Goal: Book appointment/travel/reservation

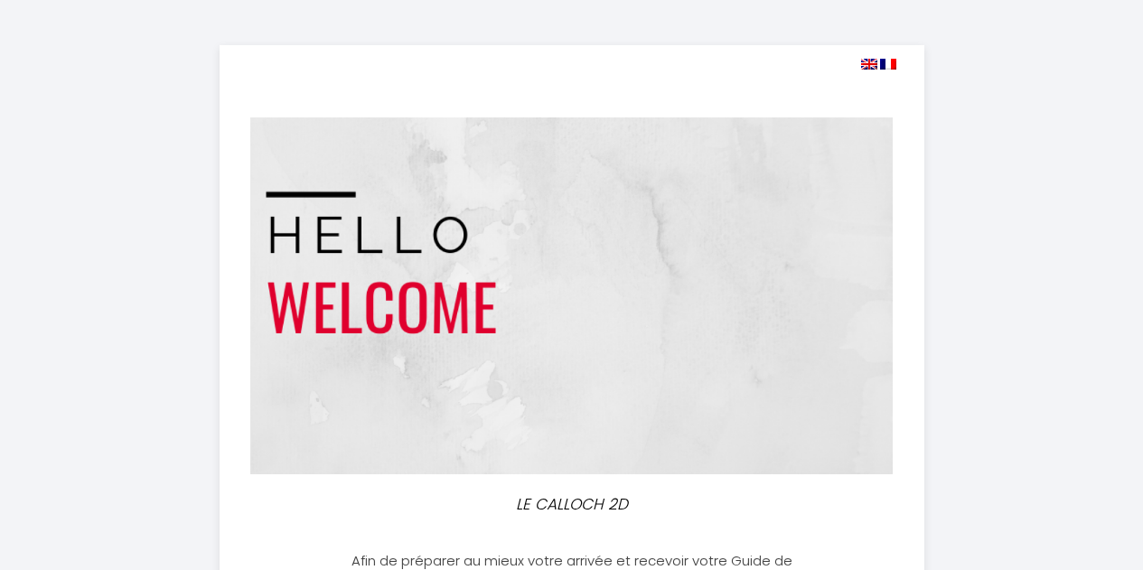
select select
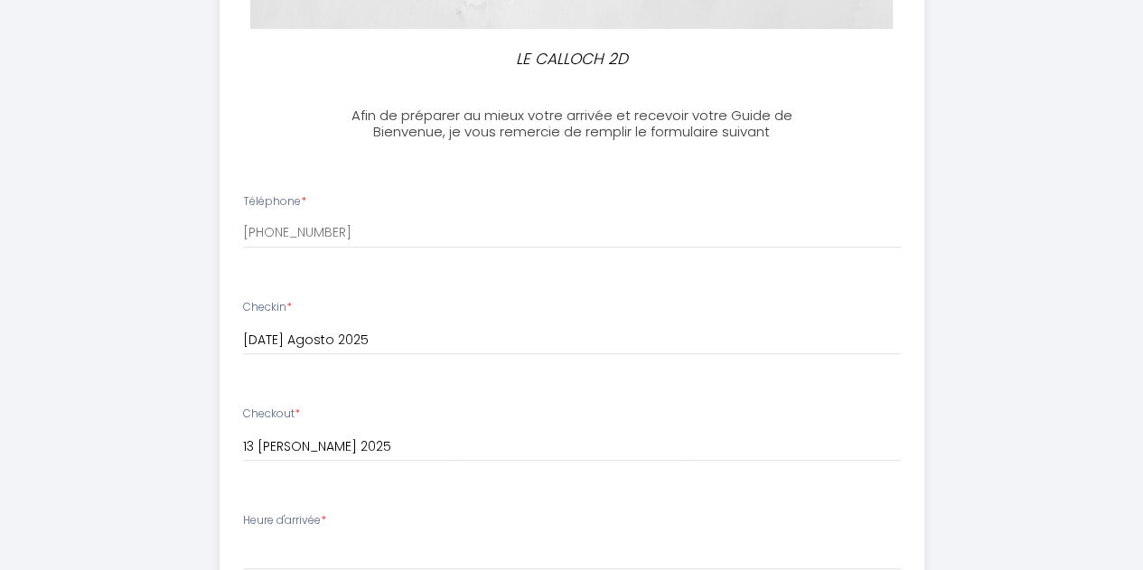
scroll to position [477, 0]
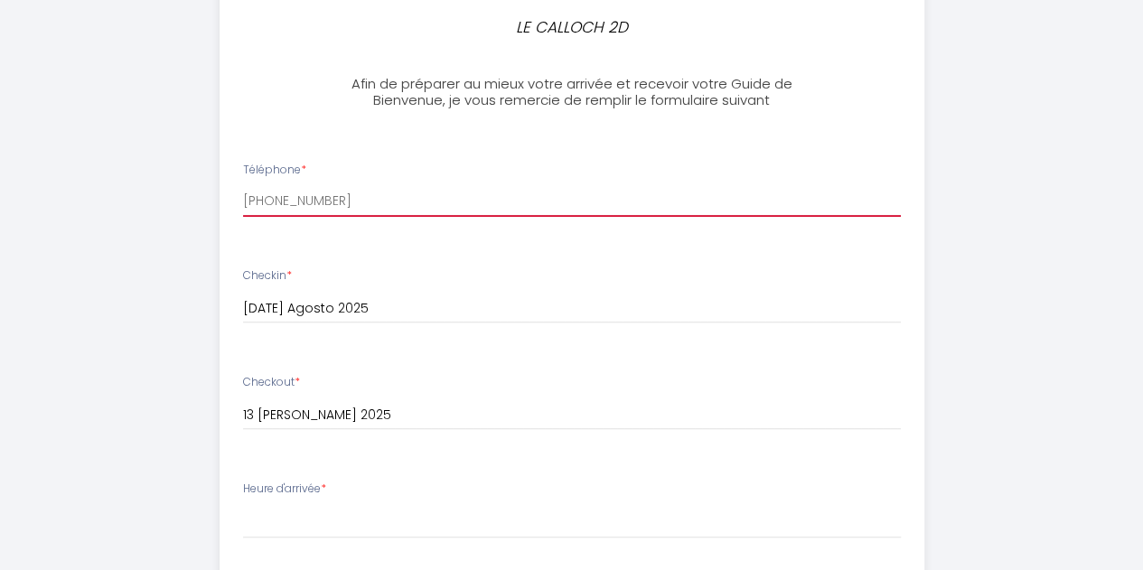
click at [334, 200] on input "[PHONE_NUMBER]" at bounding box center [572, 200] width 658 height 33
drag, startPoint x: 335, startPoint y: 200, endPoint x: 257, endPoint y: 196, distance: 78.7
click at [257, 196] on input "[PHONE_NUMBER]" at bounding box center [572, 200] width 658 height 33
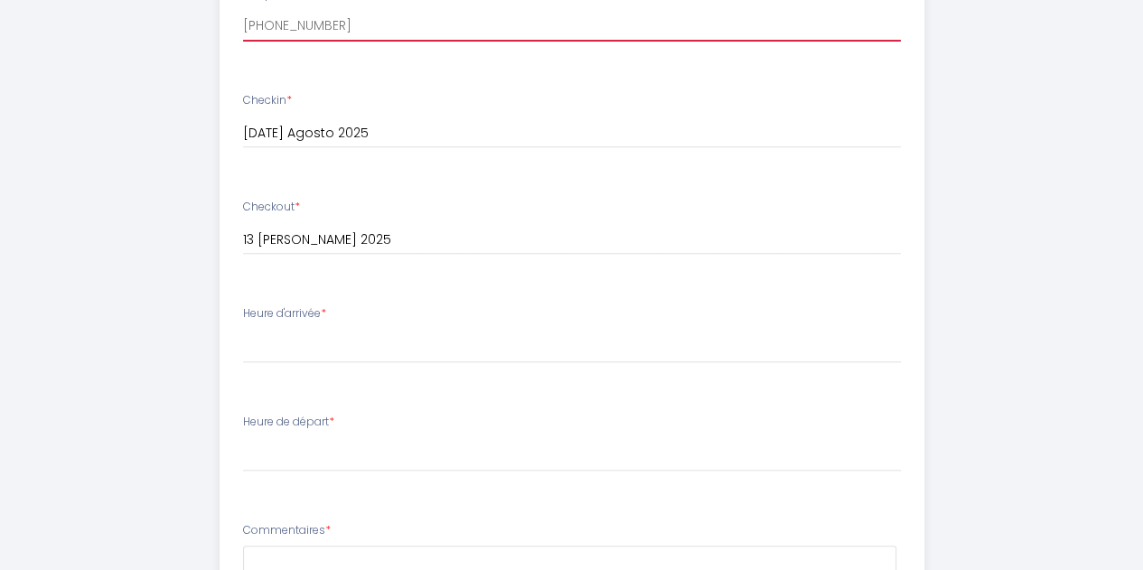
scroll to position [654, 0]
type input "[PHONE_NUMBER]"
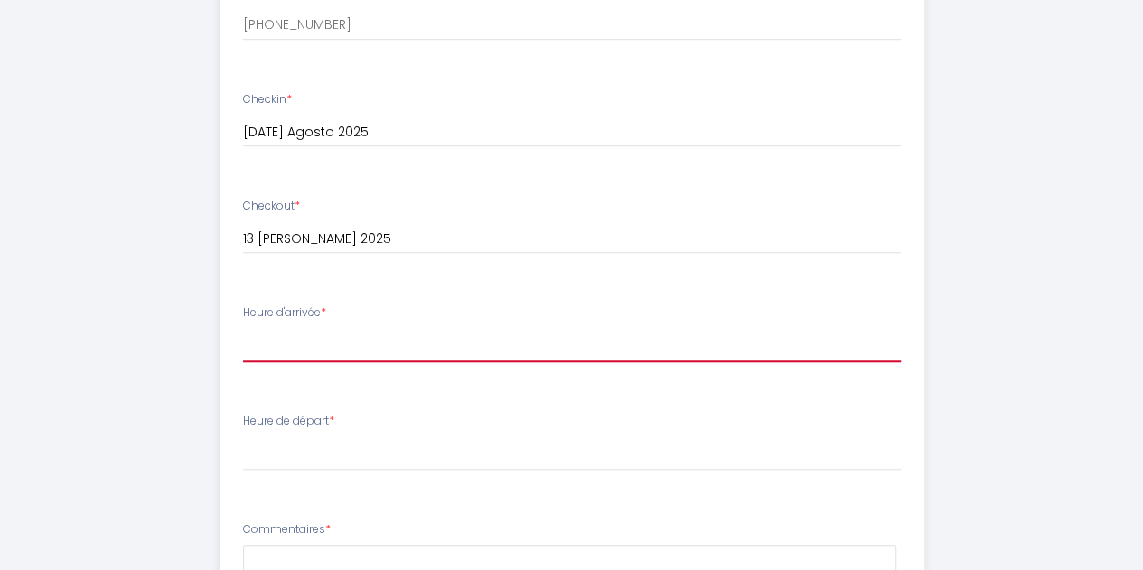
click at [312, 335] on select "16:00 16:30 17:00 17:30 18:00 18:30 19:00 19:30 20:00 20:30 21:00 21:30 22:00 2…" at bounding box center [572, 345] width 658 height 34
select select "20:30"
click at [243, 328] on select "16:00 16:30 17:00 17:30 18:00 18:30 19:00 19:30 20:00 20:30 21:00 21:30 22:00 2…" at bounding box center [572, 345] width 658 height 34
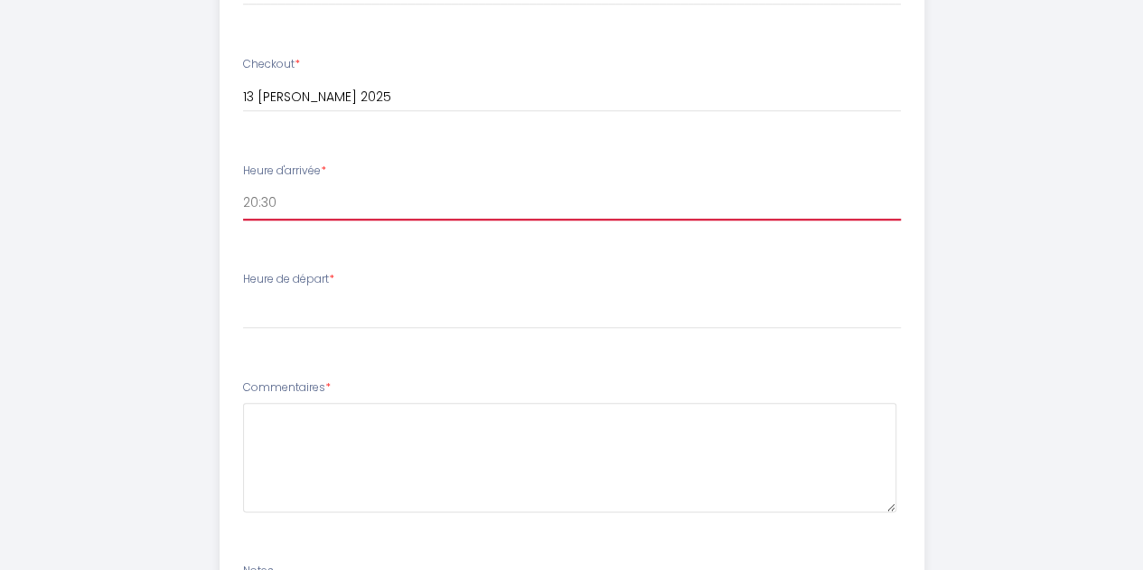
scroll to position [800, 0]
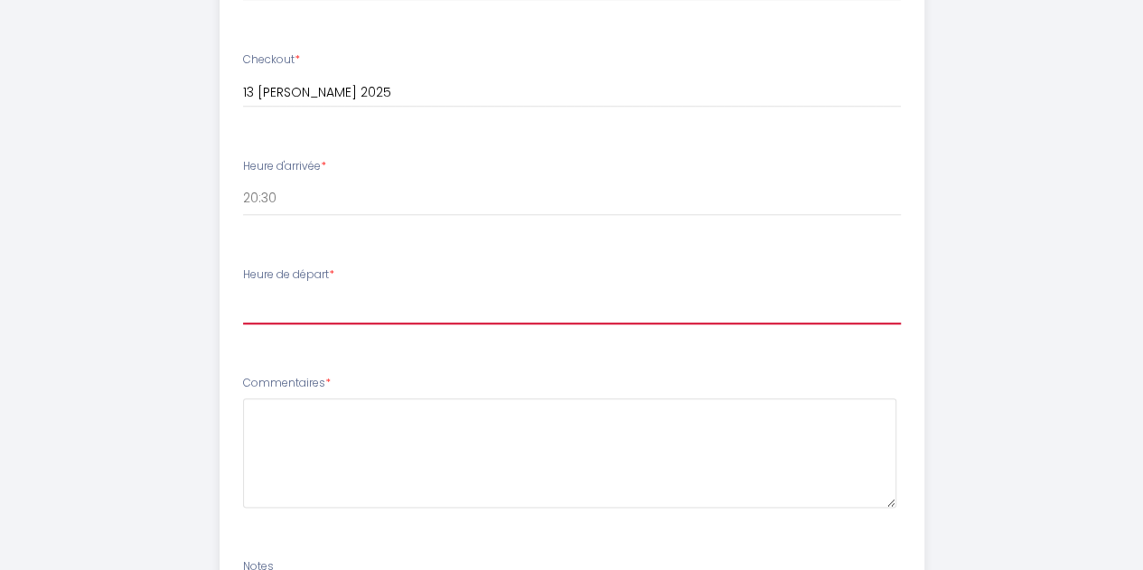
click at [317, 307] on select "00:00 00:30 01:00 01:30 02:00 02:30 03:00 03:30 04:00 04:30 05:00 05:30 06:00 0…" at bounding box center [572, 307] width 658 height 34
click at [243, 290] on select "00:00 00:30 01:00 01:30 02:00 02:30 03:00 03:30 04:00 04:30 05:00 05:30 06:00 0…" at bounding box center [572, 307] width 658 height 34
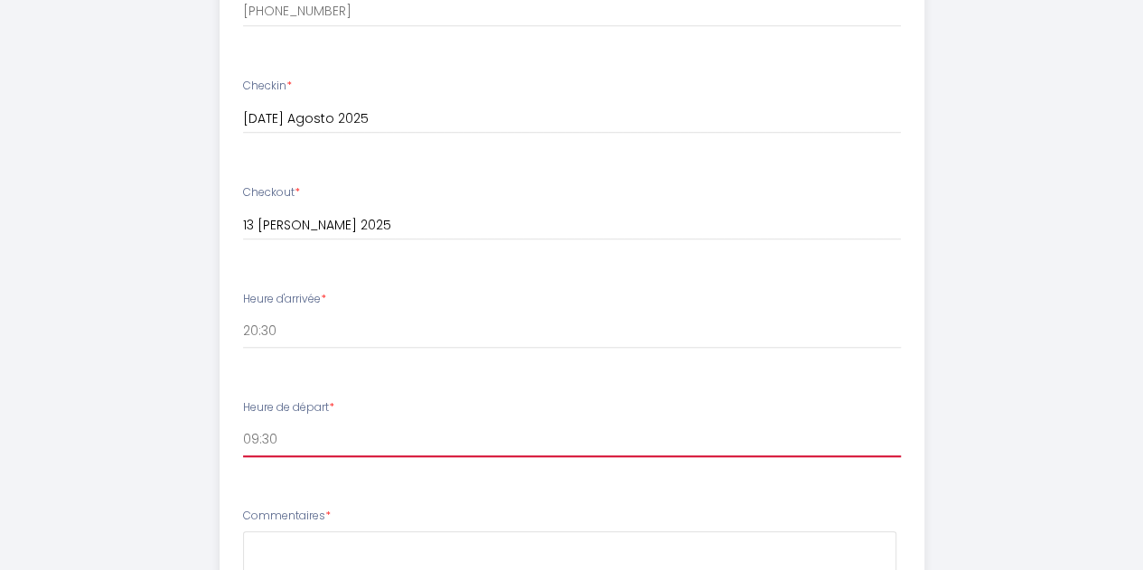
scroll to position [851, 0]
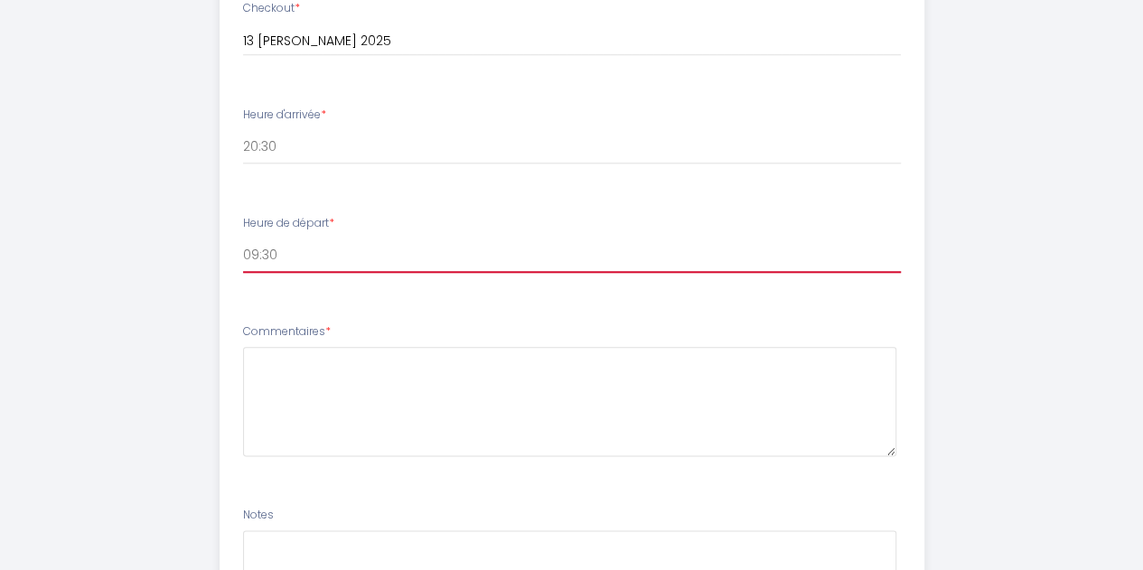
click at [339, 260] on select "00:00 00:30 01:00 01:30 02:00 02:30 03:00 03:30 04:00 04:30 05:00 05:30 06:00 0…" at bounding box center [572, 256] width 658 height 34
select select "10:00"
click at [243, 239] on select "00:00 00:30 01:00 01:30 02:00 02:30 03:00 03:30 04:00 04:30 05:00 05:30 06:00 0…" at bounding box center [572, 256] width 658 height 34
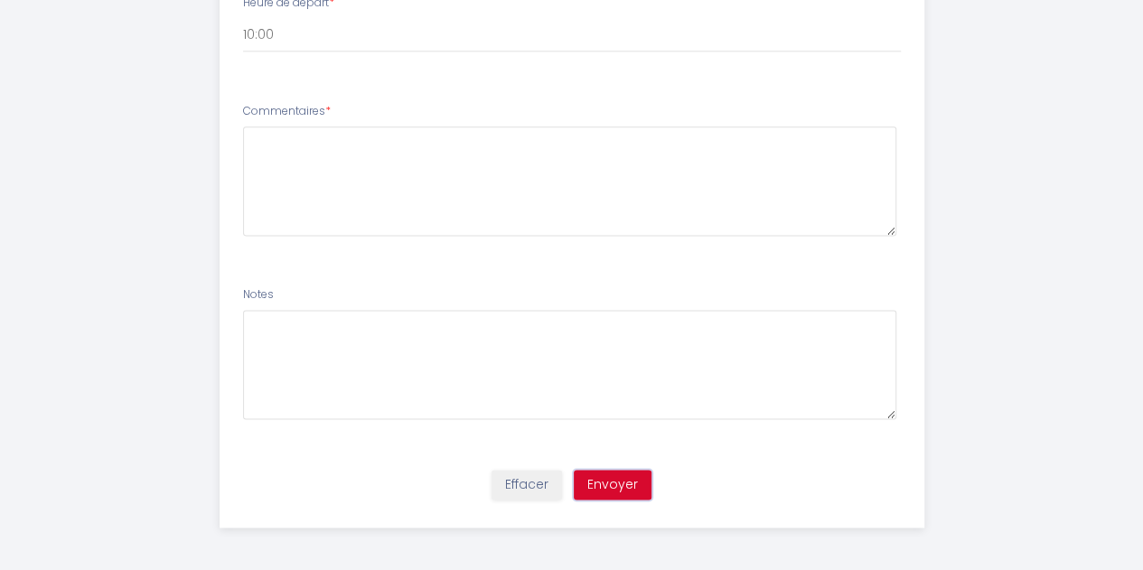
click at [626, 486] on button "Envoyer" at bounding box center [613, 485] width 78 height 31
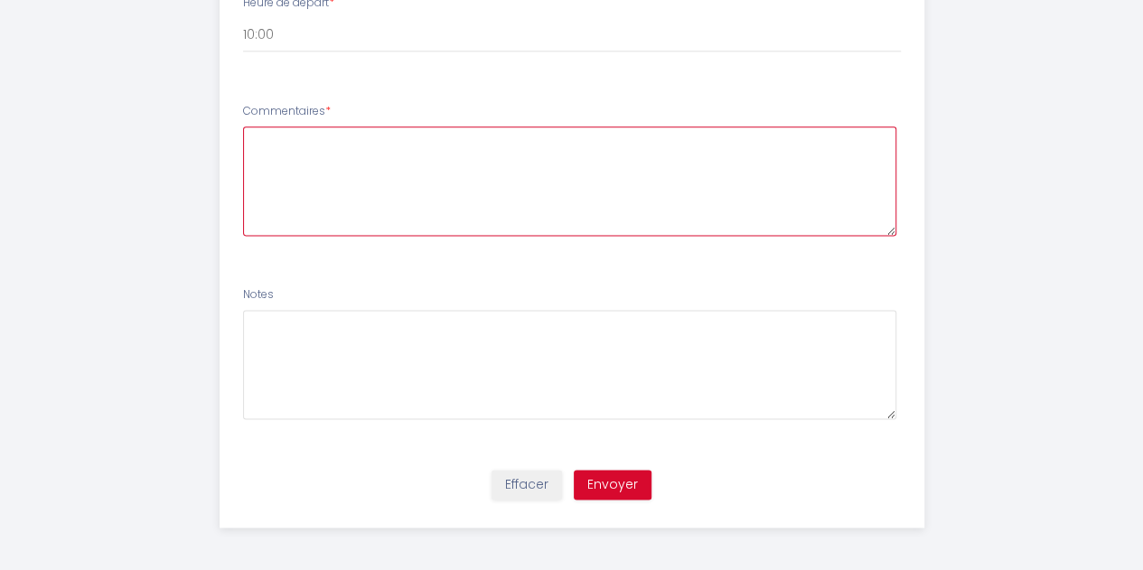
click at [484, 167] on textarea at bounding box center [570, 181] width 654 height 109
type textarea "n"
type textarea "NA"
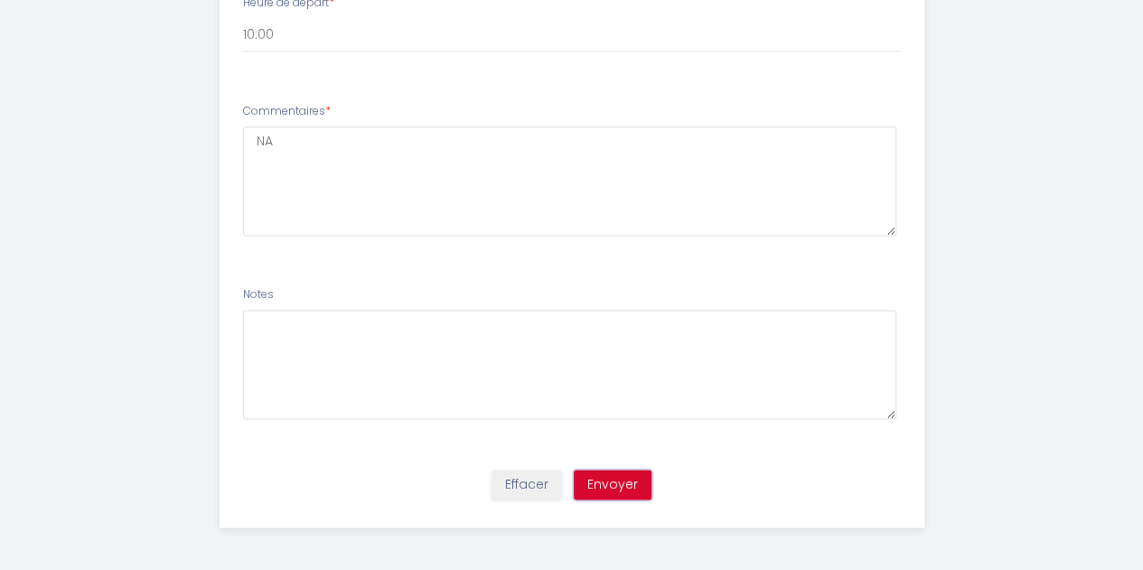
click at [609, 471] on button "Envoyer" at bounding box center [613, 485] width 78 height 31
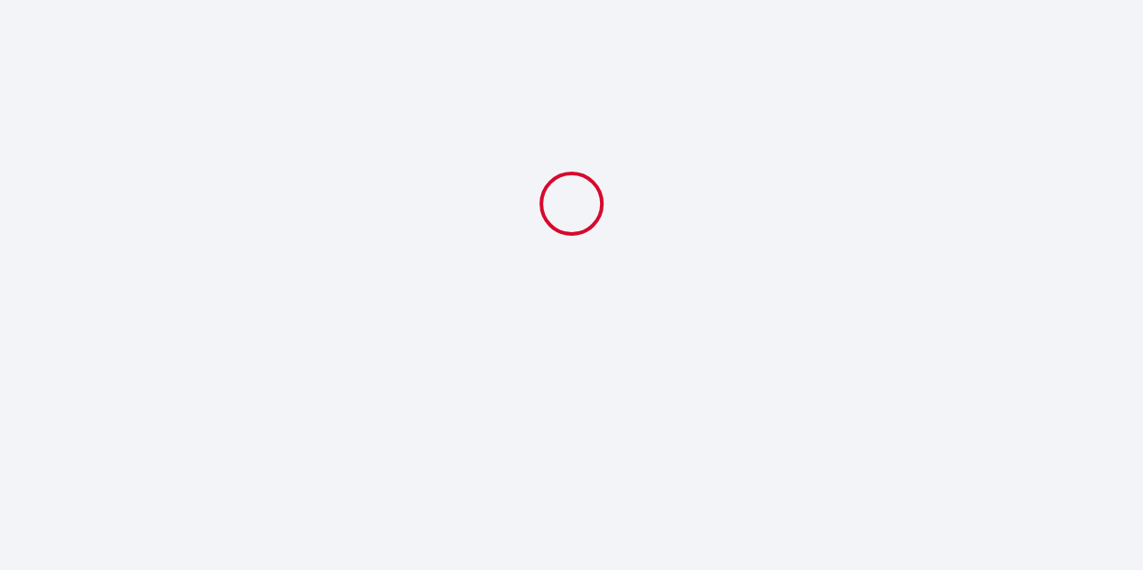
scroll to position [0, 0]
select select "20:30"
select select "10:00"
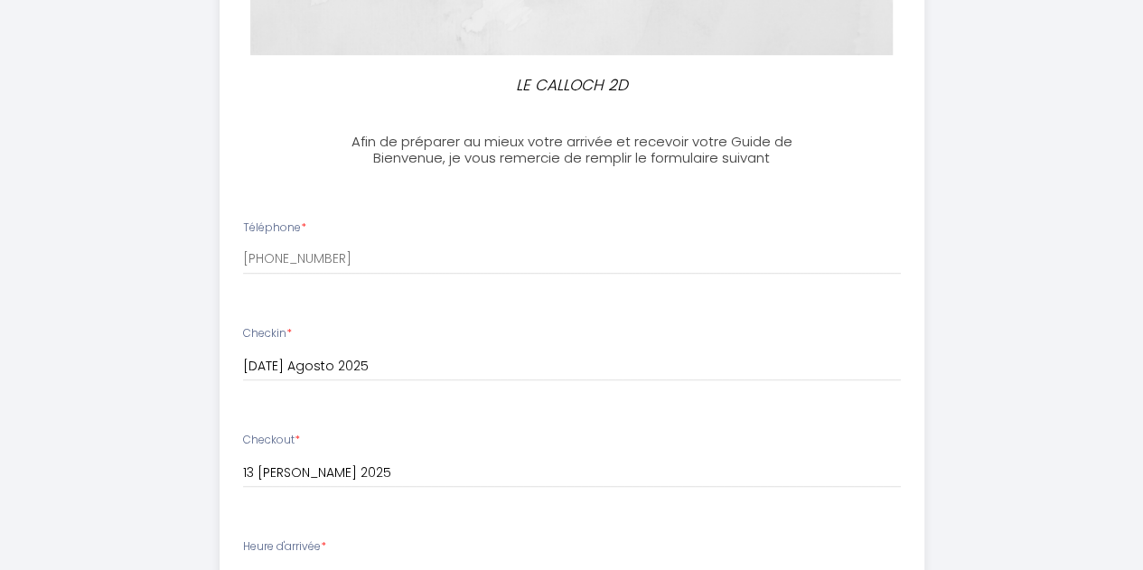
scroll to position [485, 0]
